Goal: Navigation & Orientation: Locate item on page

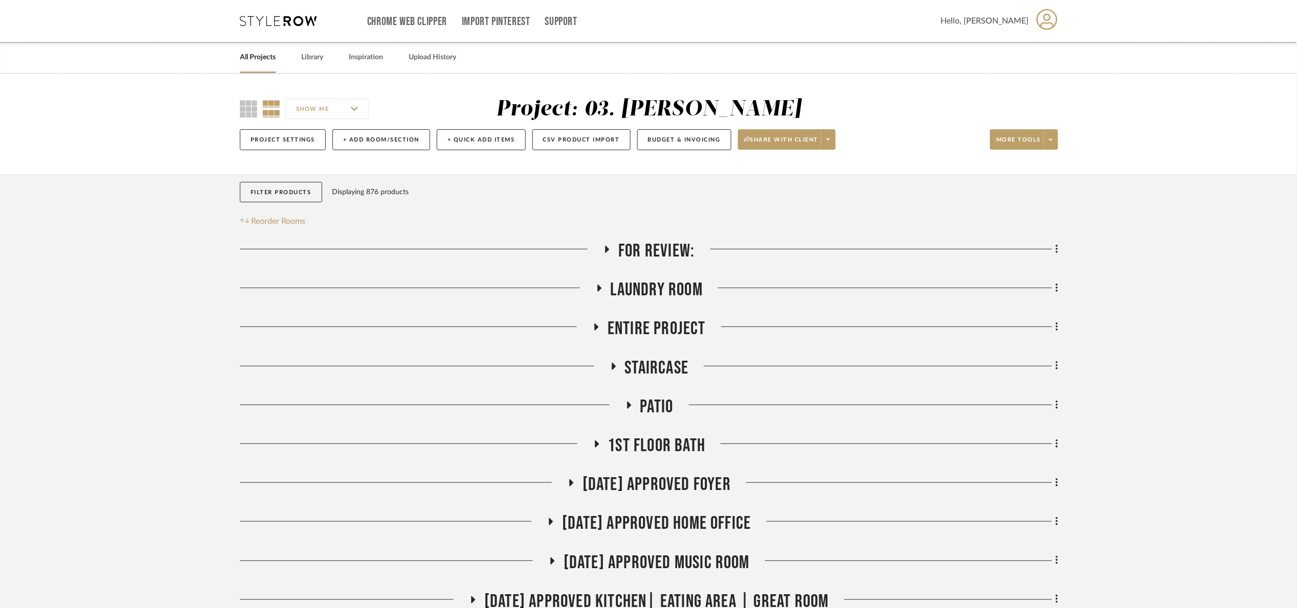
click at [674, 299] on span "Laundry Room" at bounding box center [656, 290] width 92 height 22
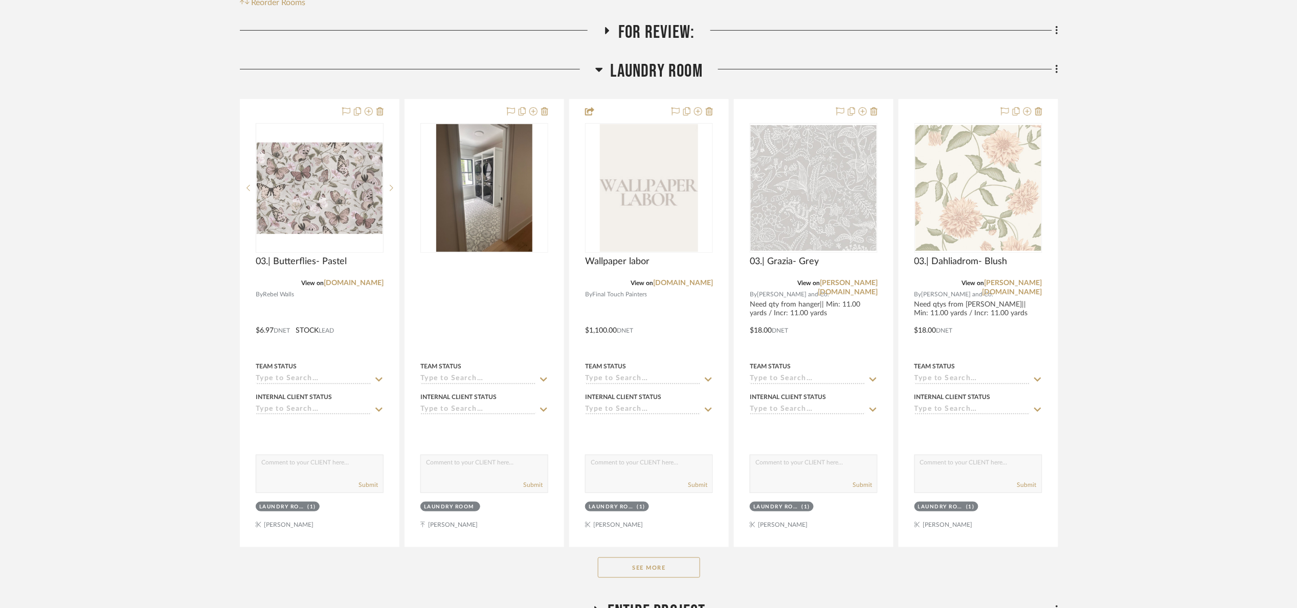
scroll to position [383, 0]
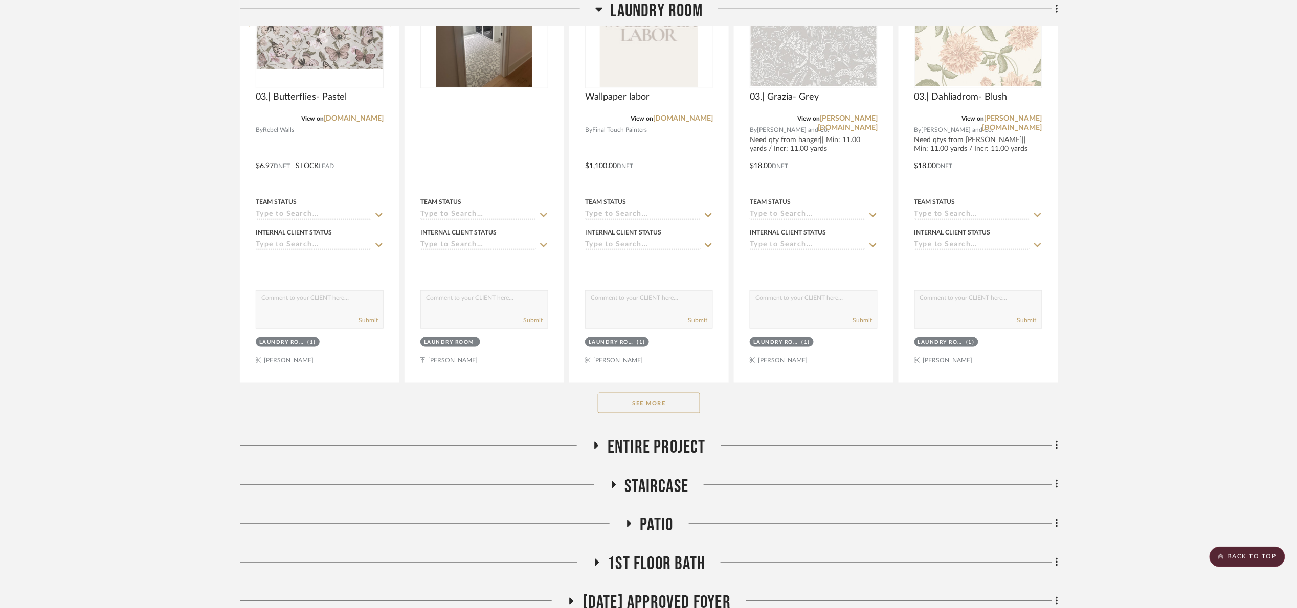
click at [627, 411] on button "See More" at bounding box center [649, 403] width 102 height 20
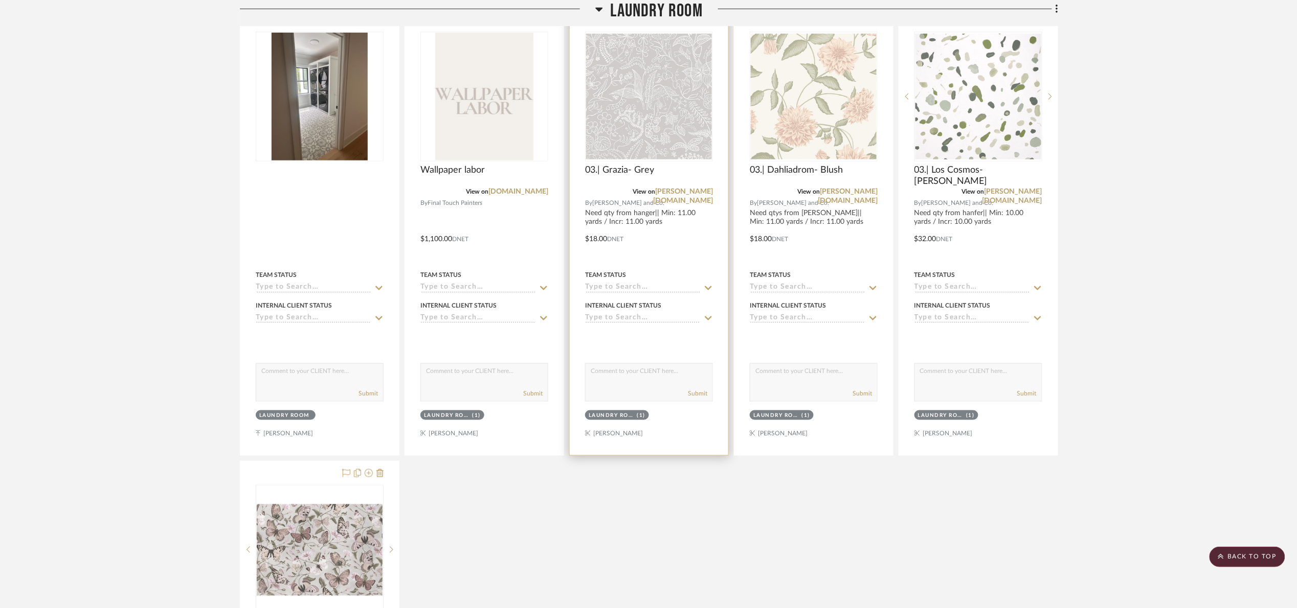
scroll to position [307, 0]
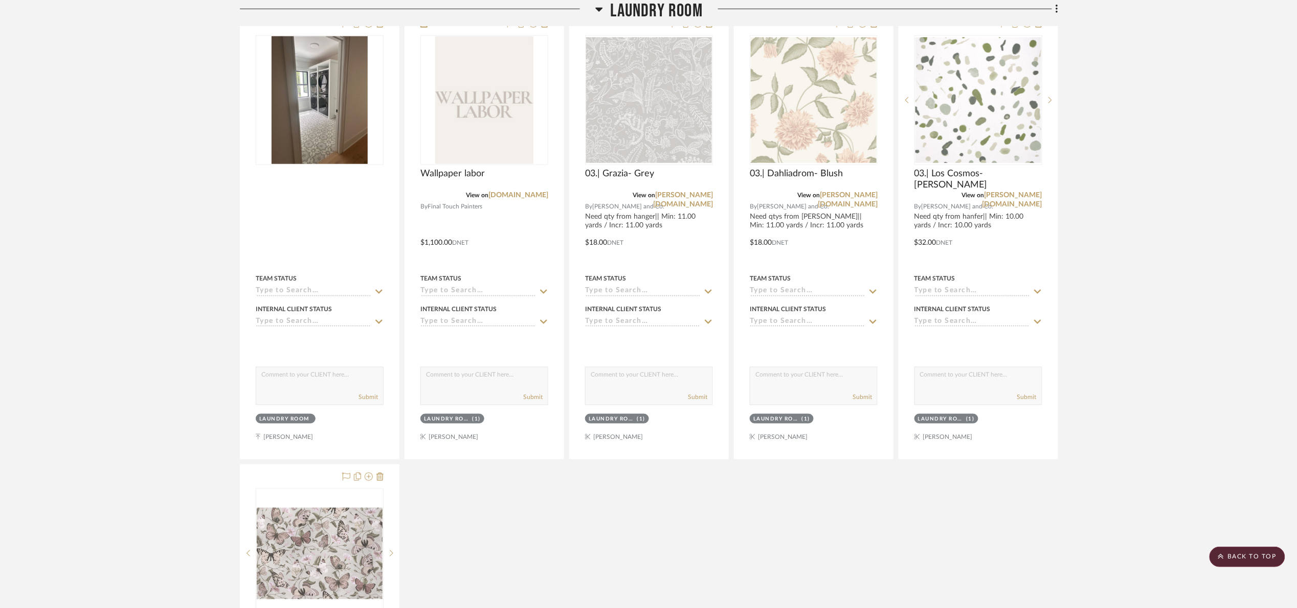
drag, startPoint x: 1240, startPoint y: 230, endPoint x: 1225, endPoint y: 228, distance: 15.0
drag, startPoint x: 641, startPoint y: 13, endPoint x: 617, endPoint y: 2, distance: 27.0
click at [641, 13] on span "Laundry Room" at bounding box center [656, 11] width 92 height 22
